Goal: Check status: Check status

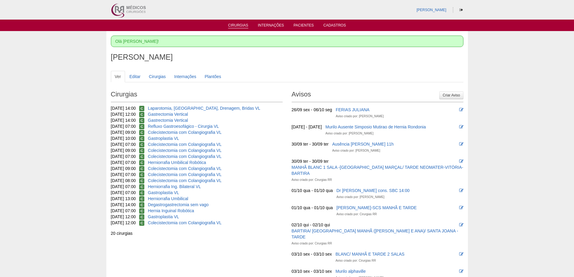
click at [235, 26] on link "Cirurgias" at bounding box center [238, 25] width 20 height 5
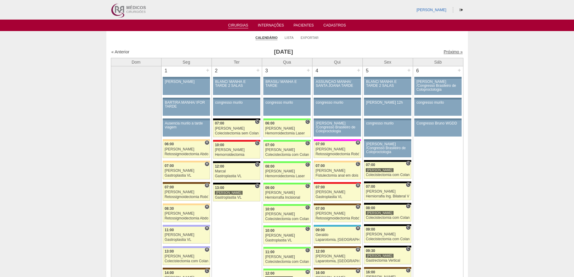
click at [448, 52] on link "Próximo »" at bounding box center [453, 51] width 19 height 5
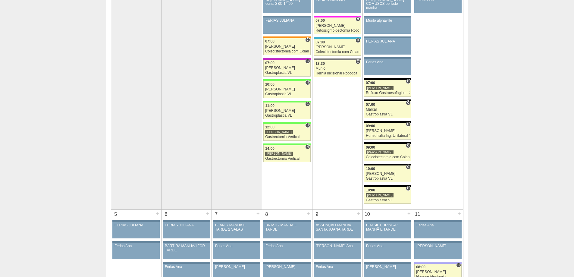
scroll to position [90, 0]
click at [393, 88] on div "[PERSON_NAME]" at bounding box center [388, 88] width 44 height 4
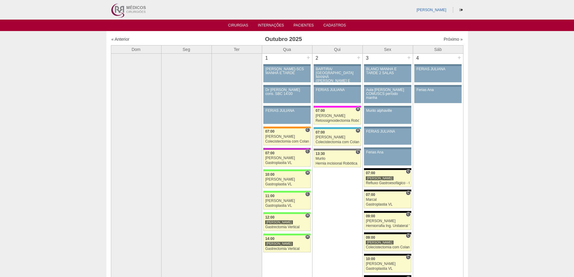
scroll to position [90, 0]
